Goal: Check status: Check status

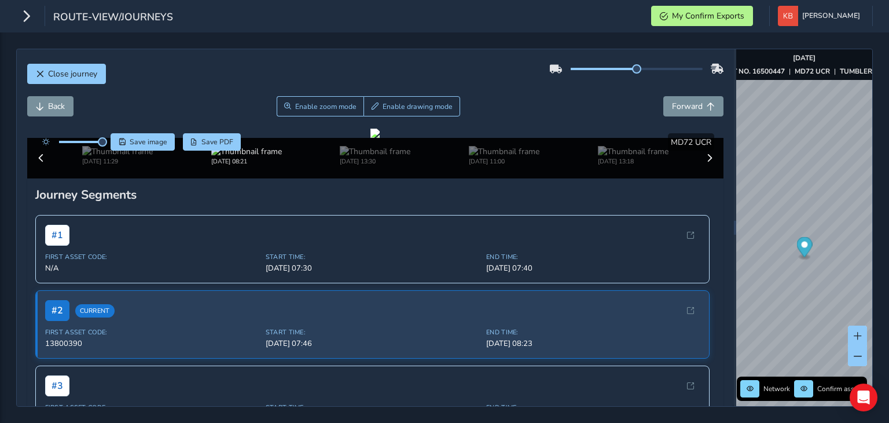
scroll to position [58, 0]
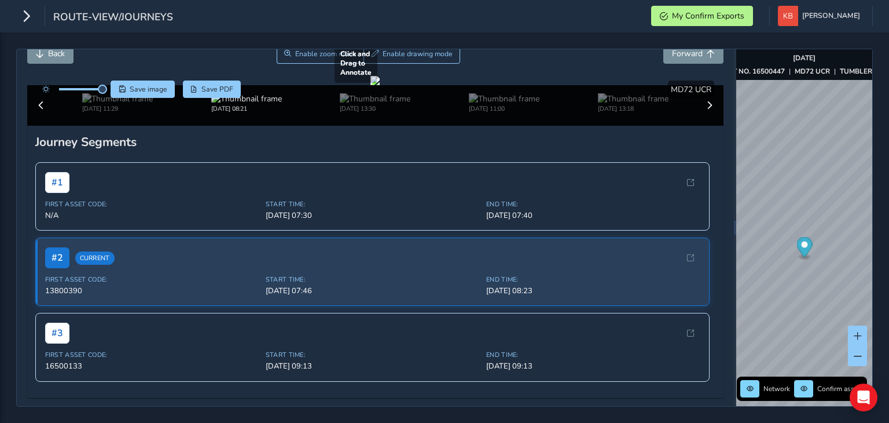
click at [380, 85] on div at bounding box center [375, 80] width 9 height 9
